Goal: Book appointment/travel/reservation

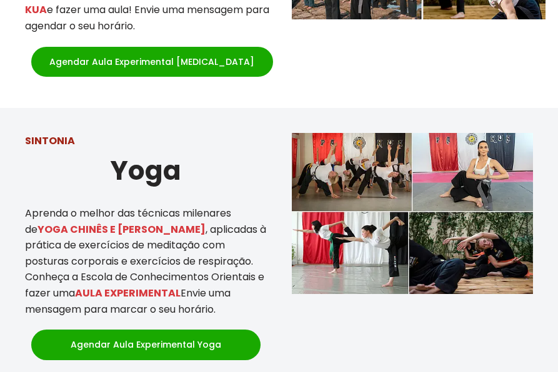
scroll to position [1374, 0]
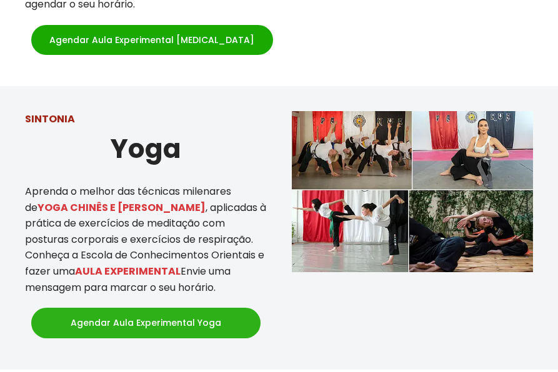
click at [184, 308] on link "Agendar Aula Experimental Yoga" at bounding box center [145, 323] width 229 height 30
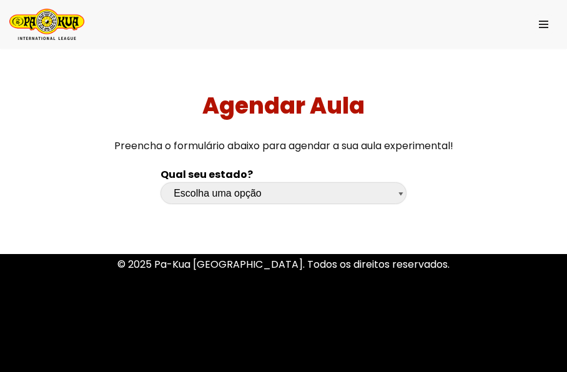
click at [259, 188] on select "Escolha uma opção [GEOGRAPHIC_DATA] [GEOGRAPHIC_DATA] [GEOGRAPHIC_DATA] [GEOGRA…" at bounding box center [284, 193] width 246 height 22
select select "sp"
click at [161, 182] on select "Escolha uma opção [GEOGRAPHIC_DATA] [GEOGRAPHIC_DATA] [GEOGRAPHIC_DATA] [GEOGRA…" at bounding box center [284, 193] width 246 height 22
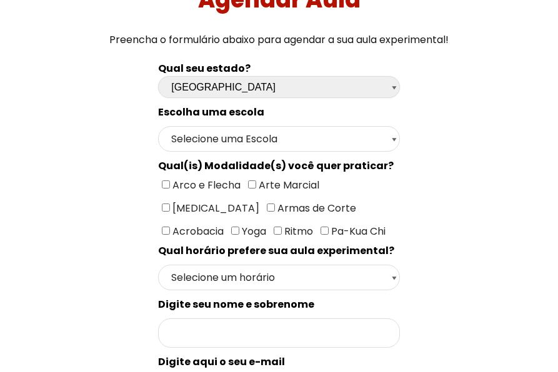
scroll to position [125, 0]
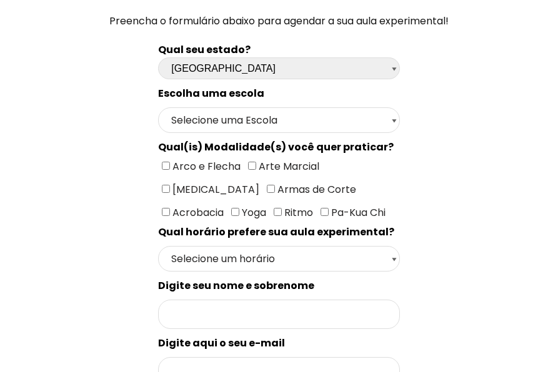
click at [239, 208] on input"] "Yoga" at bounding box center [235, 212] width 8 height 8
checkbox input"] "true"
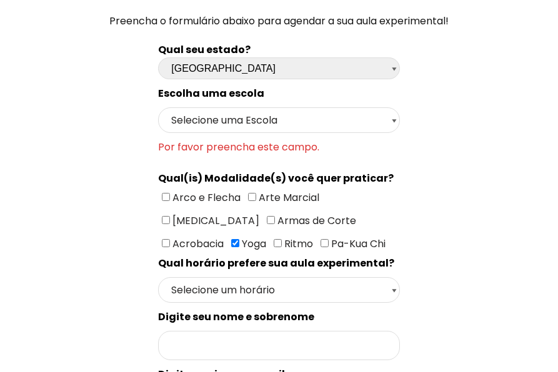
click at [170, 216] on input"] "[MEDICAL_DATA]" at bounding box center [166, 220] width 8 height 8
checkbox input"] "true"
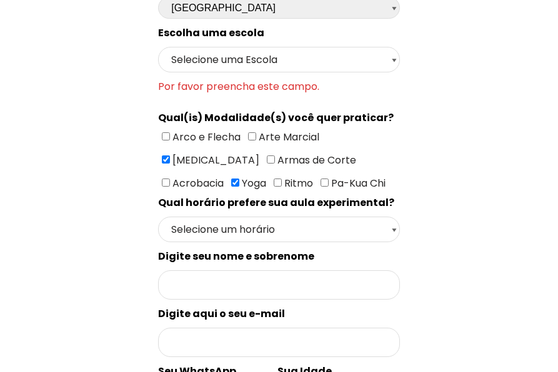
scroll to position [187, 0]
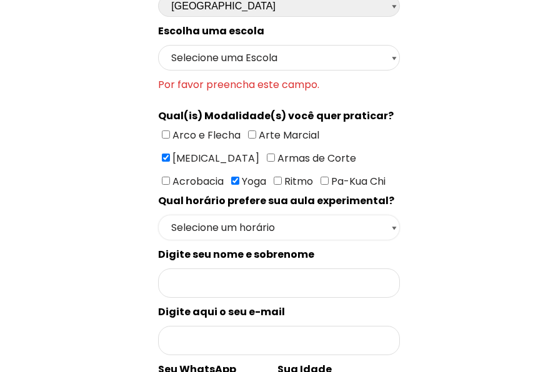
click at [323, 223] on select "Selecione um horário Manhã Tarde Noite" at bounding box center [278, 228] width 241 height 26
click at [158, 215] on select "Selecione um horário Manhã Tarde Noite" at bounding box center [278, 228] width 241 height 26
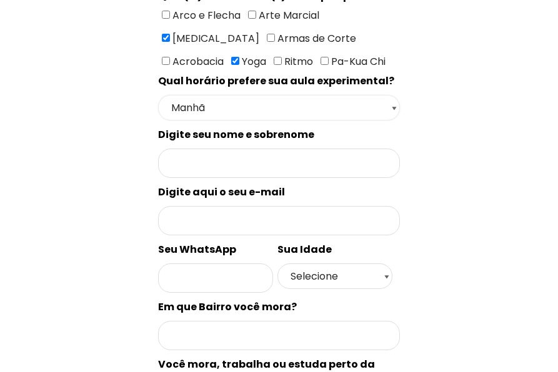
scroll to position [312, 0]
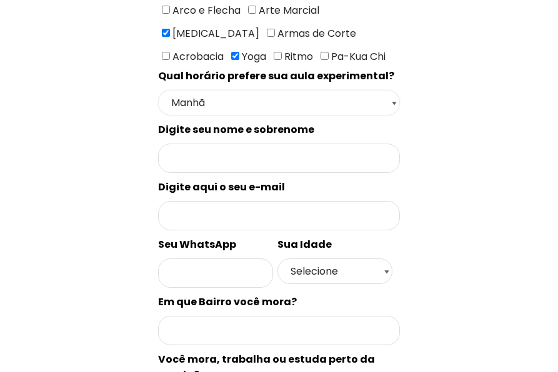
drag, startPoint x: 265, startPoint y: 99, endPoint x: 265, endPoint y: 110, distance: 10.6
click at [265, 99] on select "Selecione um horário Manhã Tarde Noite" at bounding box center [278, 103] width 241 height 26
select select "Noite"
click at [158, 90] on select "Selecione um horário Manhã Tarde Noite" at bounding box center [278, 103] width 241 height 26
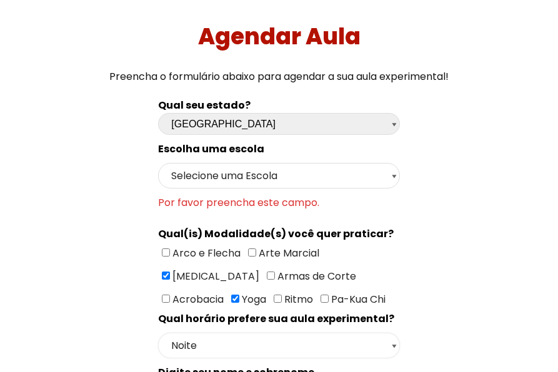
scroll to position [0, 0]
